Goal: Information Seeking & Learning: Find specific page/section

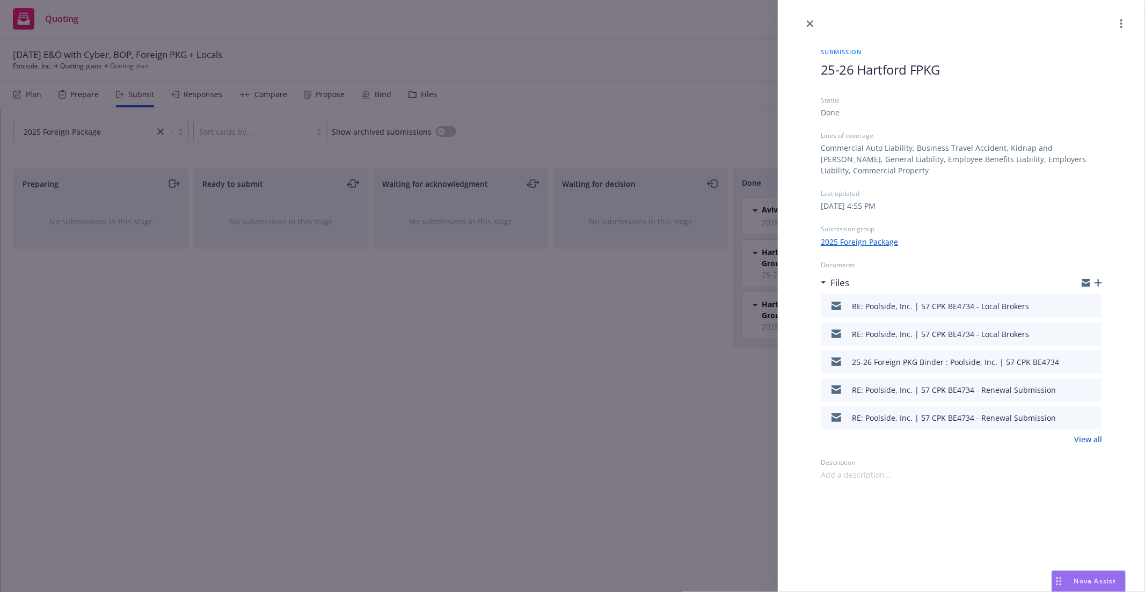
click at [802, 24] on div at bounding box center [961, 15] width 367 height 30
click at [809, 24] on icon "close" at bounding box center [810, 23] width 6 height 6
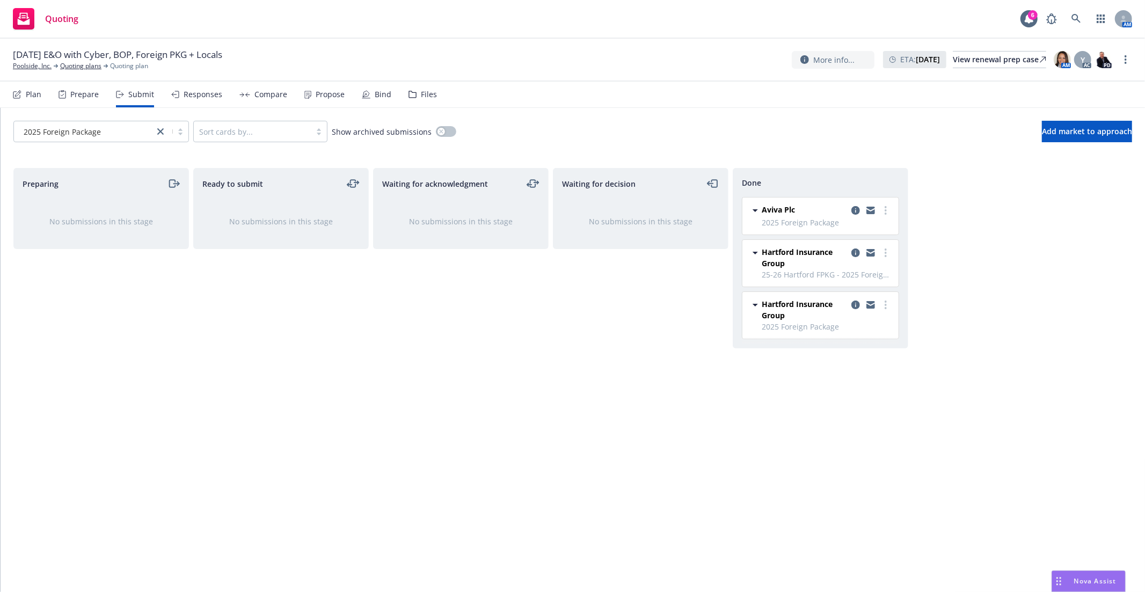
click at [625, 6] on div "Quoting 6 AM" at bounding box center [572, 19] width 1145 height 39
click at [991, 282] on div "Preparing No submissions in this stage Ready to submit No submissions in this s…" at bounding box center [572, 368] width 1118 height 401
click at [394, 367] on div "Waiting for acknowledgment No submissions in this stage" at bounding box center [461, 368] width 176 height 401
click at [948, 413] on div "Preparing No submissions in this stage Ready to submit No submissions in this s…" at bounding box center [572, 368] width 1118 height 401
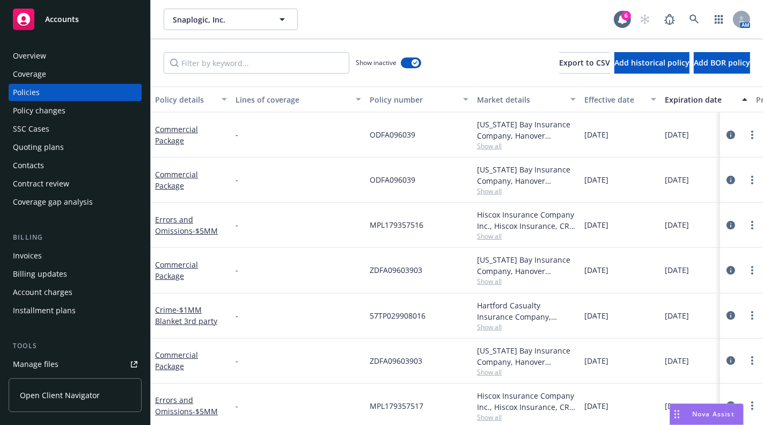
click at [40, 362] on div "Manage files" at bounding box center [36, 363] width 46 height 17
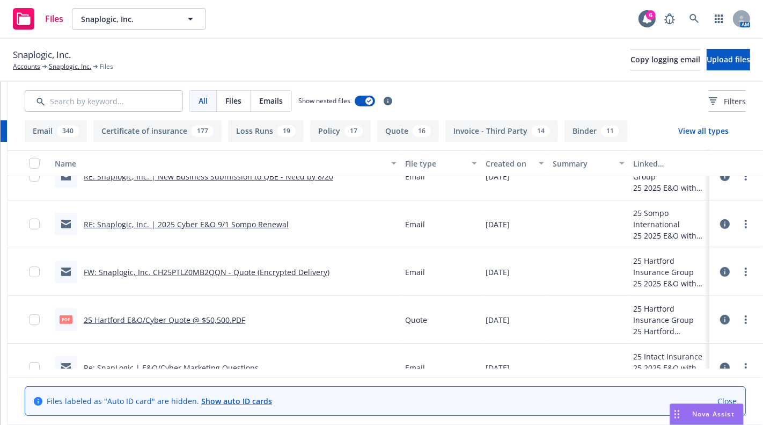
scroll to position [0, 206]
click at [722, 395] on link "Close" at bounding box center [727, 400] width 19 height 11
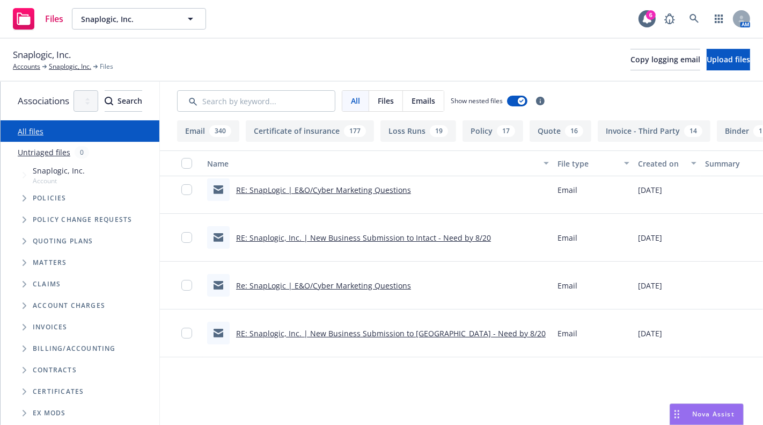
scroll to position [0, 0]
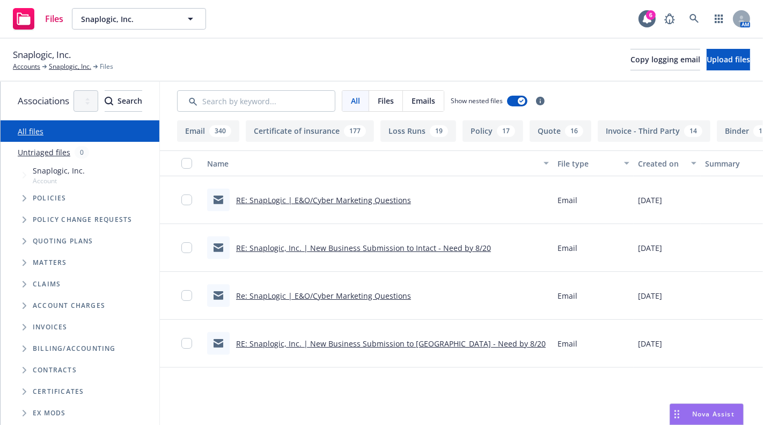
click at [56, 199] on span "Policies" at bounding box center [50, 198] width 34 height 6
click at [26, 201] on span "Tree Example" at bounding box center [24, 197] width 17 height 17
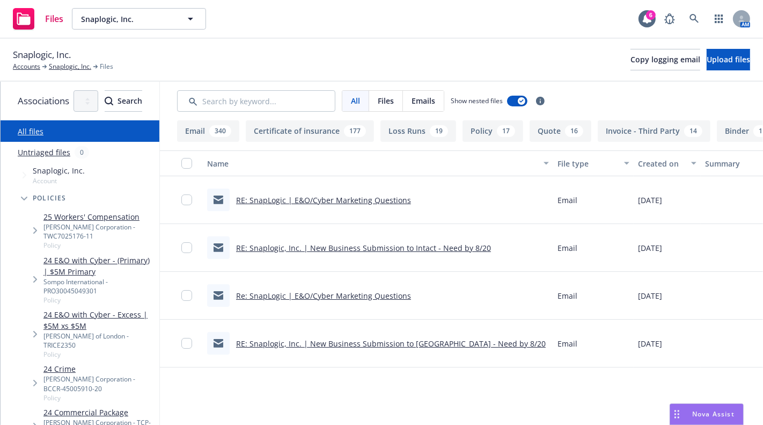
click at [77, 406] on link "24 Commercial Package" at bounding box center [99, 411] width 112 height 11
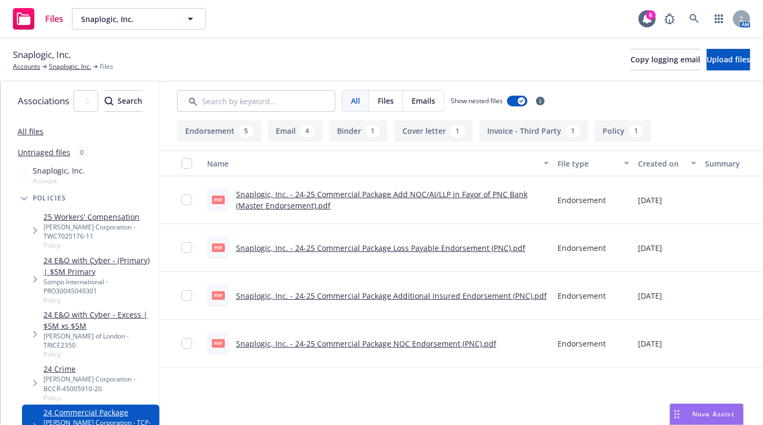
click at [29, 133] on link "All files" at bounding box center [31, 131] width 26 height 10
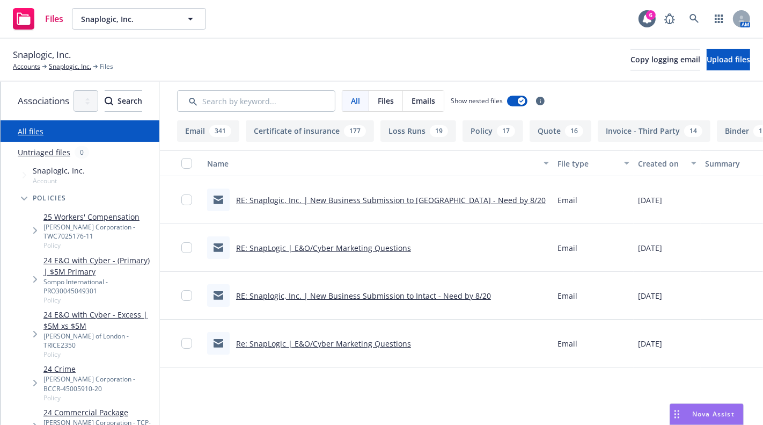
drag, startPoint x: 311, startPoint y: 89, endPoint x: 305, endPoint y: 110, distance: 22.3
click at [305, 110] on div "All Files Emails Show nested files Filters" at bounding box center [538, 101] width 756 height 39
click at [305, 110] on input "Search by keyword..." at bounding box center [256, 100] width 158 height 21
click at [302, 106] on input "Search by keyword..." at bounding box center [256, 100] width 158 height 21
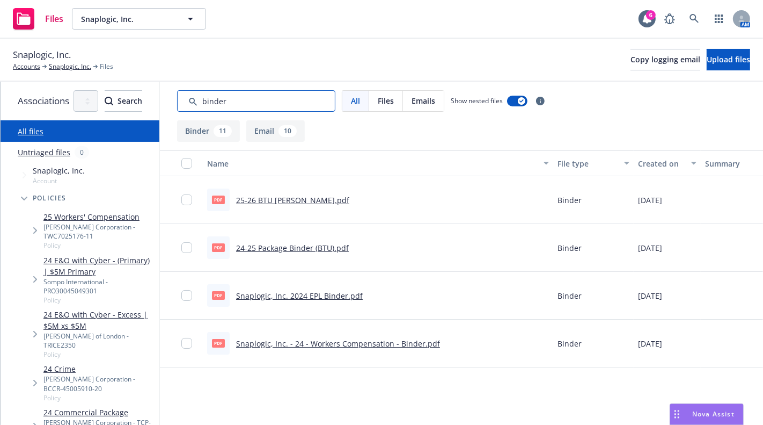
type input "binder"
click at [321, 200] on link "25-26 BTU WC Binder.pdf" at bounding box center [292, 200] width 113 height 10
click at [318, 245] on link "24-25 Package Binder (BTU).pdf" at bounding box center [292, 248] width 113 height 10
